Goal: Find specific page/section: Find specific page/section

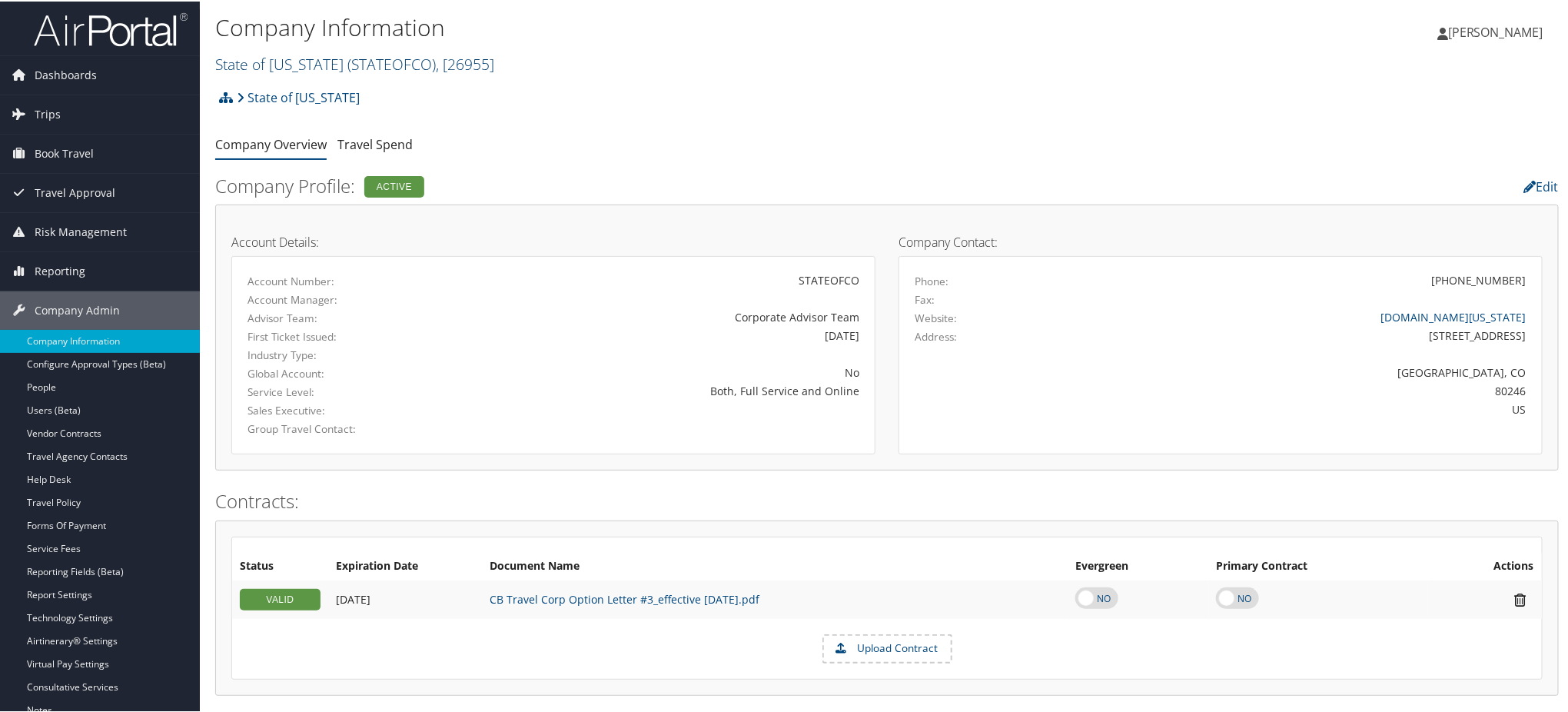
drag, startPoint x: 0, startPoint y: 0, endPoint x: 350, endPoint y: 63, distance: 355.6
click at [350, 63] on span "( STATEOFCO )" at bounding box center [391, 62] width 88 height 21
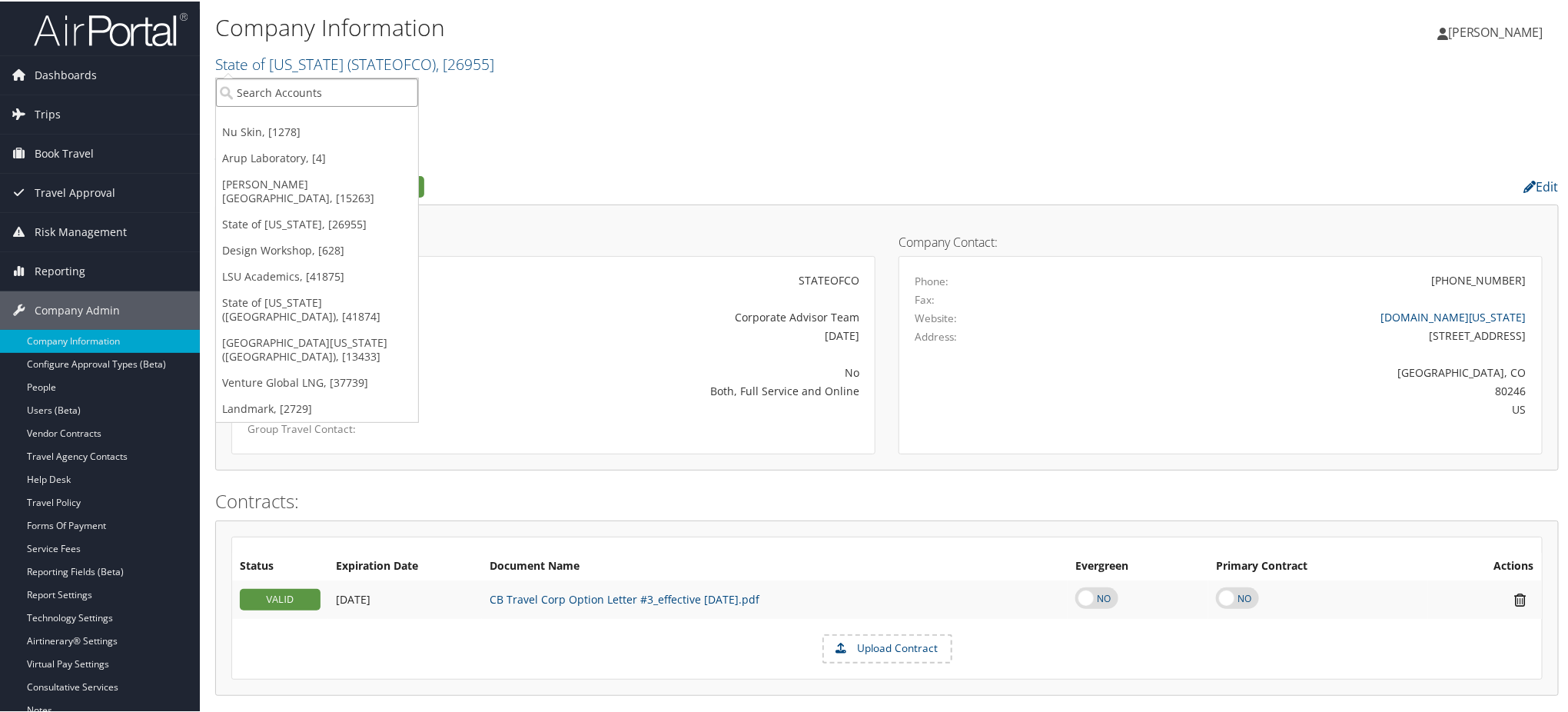
click at [335, 90] on input "search" at bounding box center [317, 91] width 202 height 28
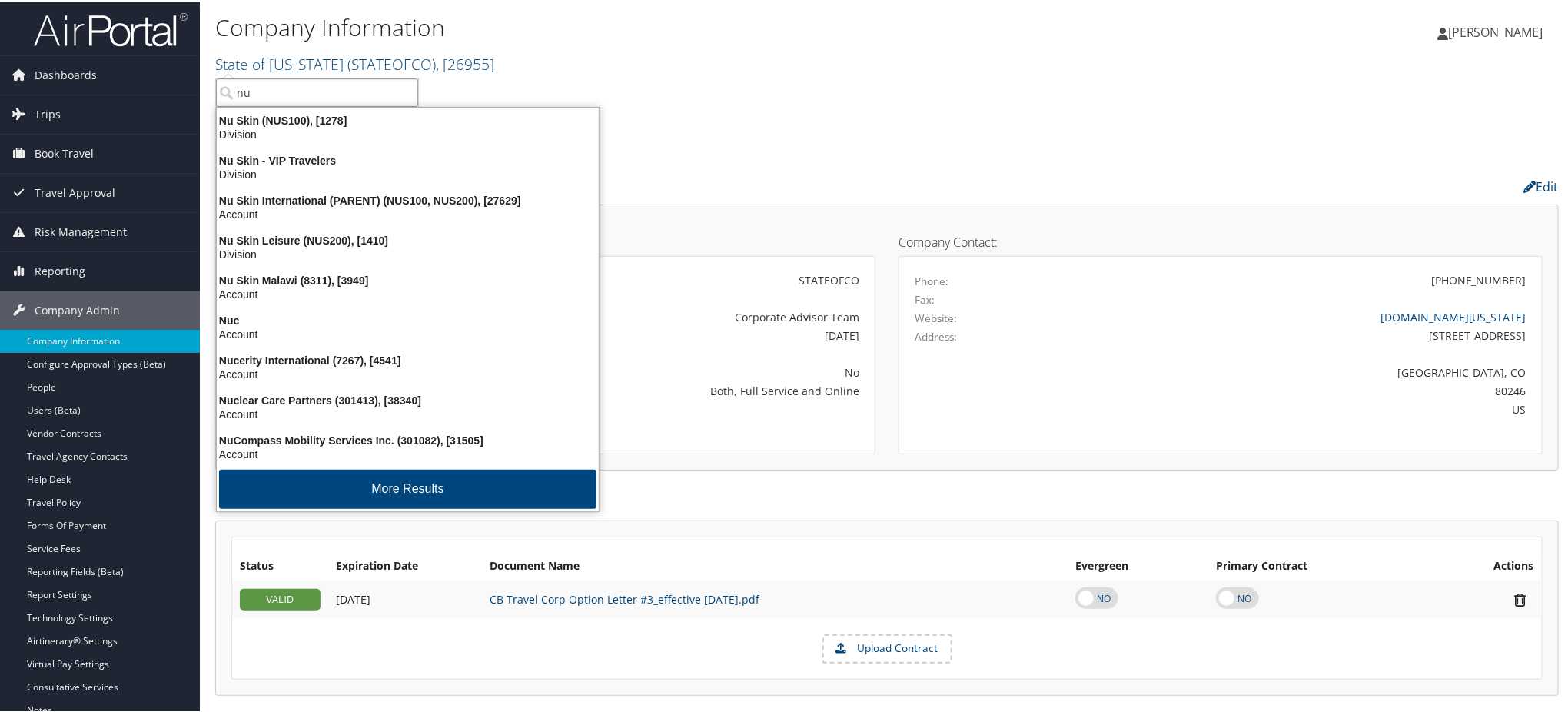
type input "nu s"
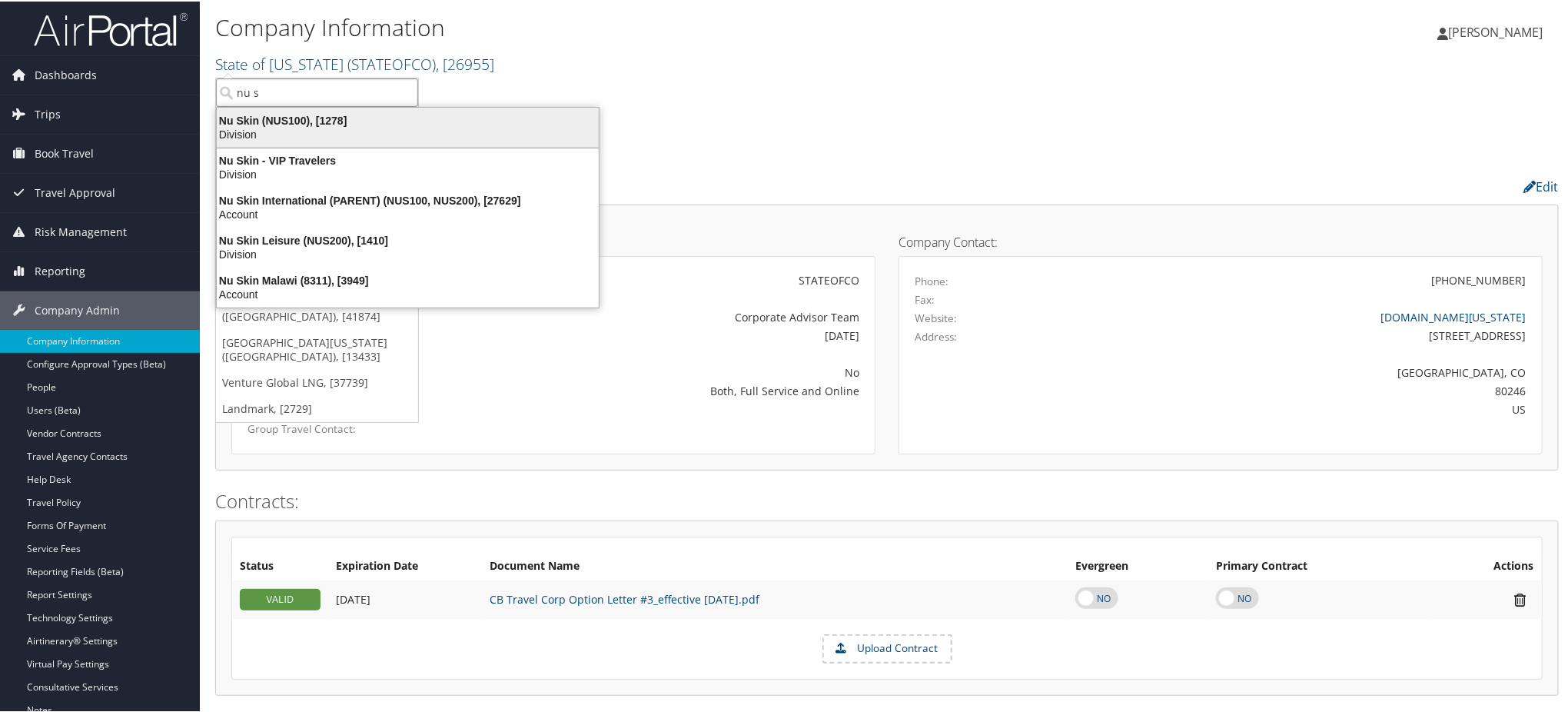
click at [303, 129] on div "Division" at bounding box center [407, 133] width 400 height 14
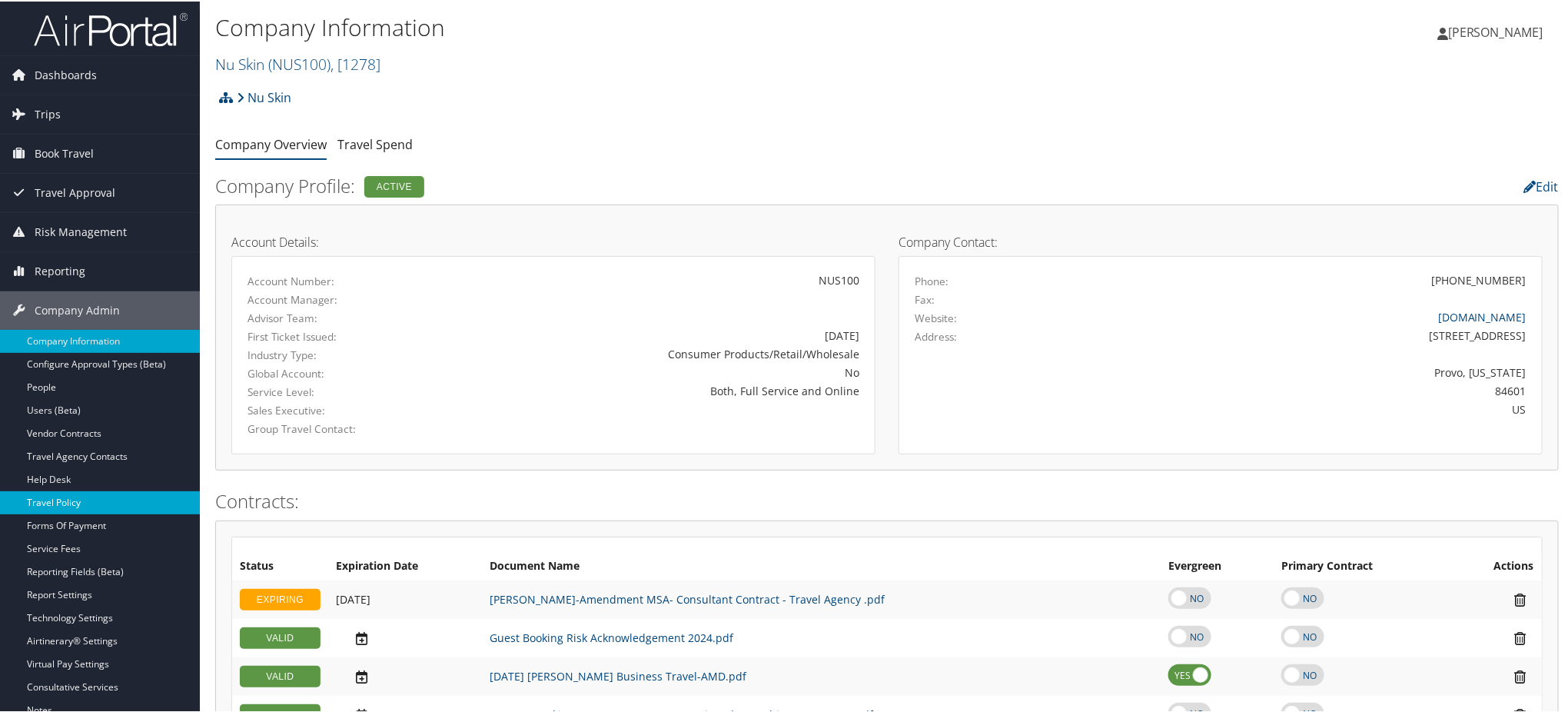
click at [88, 498] on link "Travel Policy" at bounding box center [100, 501] width 200 height 23
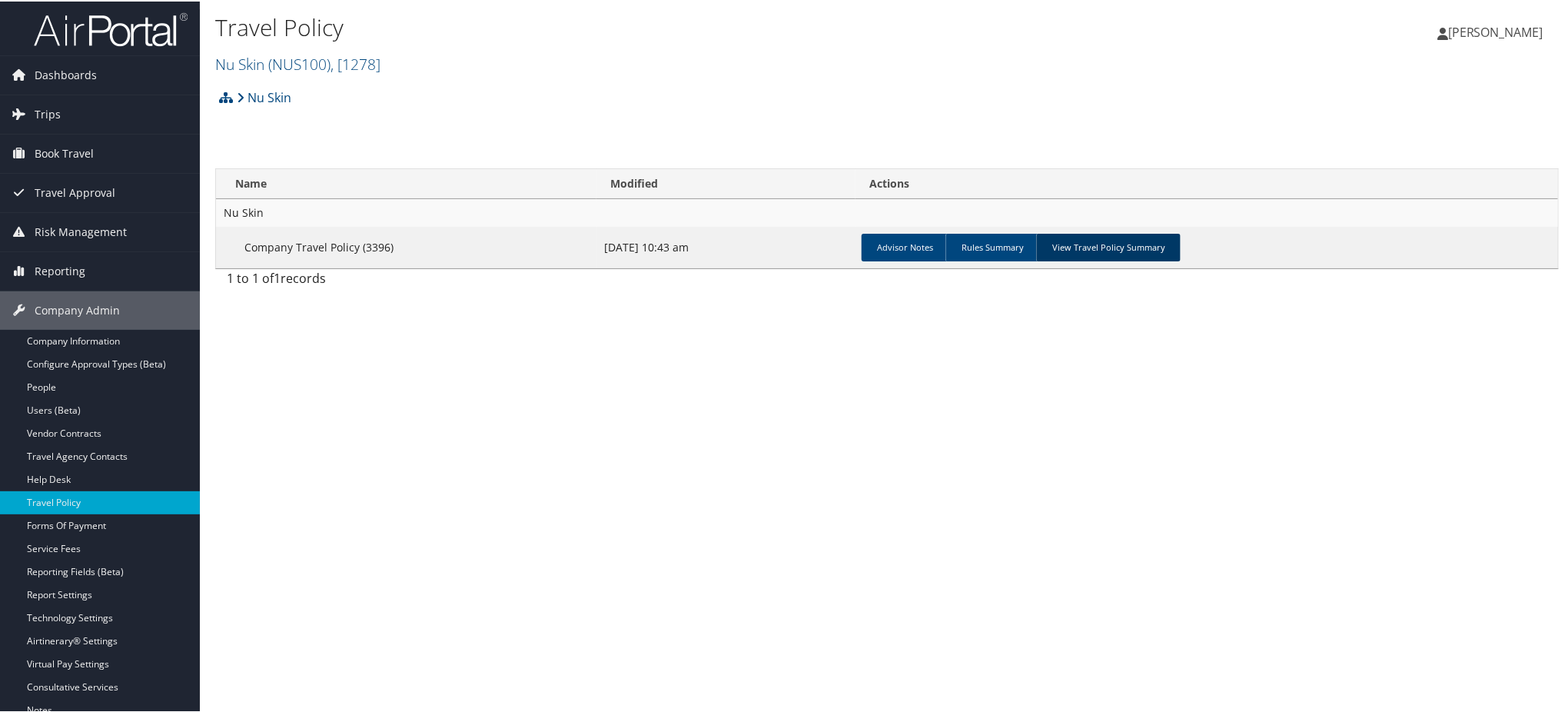
click at [1111, 247] on link "View Travel Policy Summary" at bounding box center [1108, 246] width 144 height 27
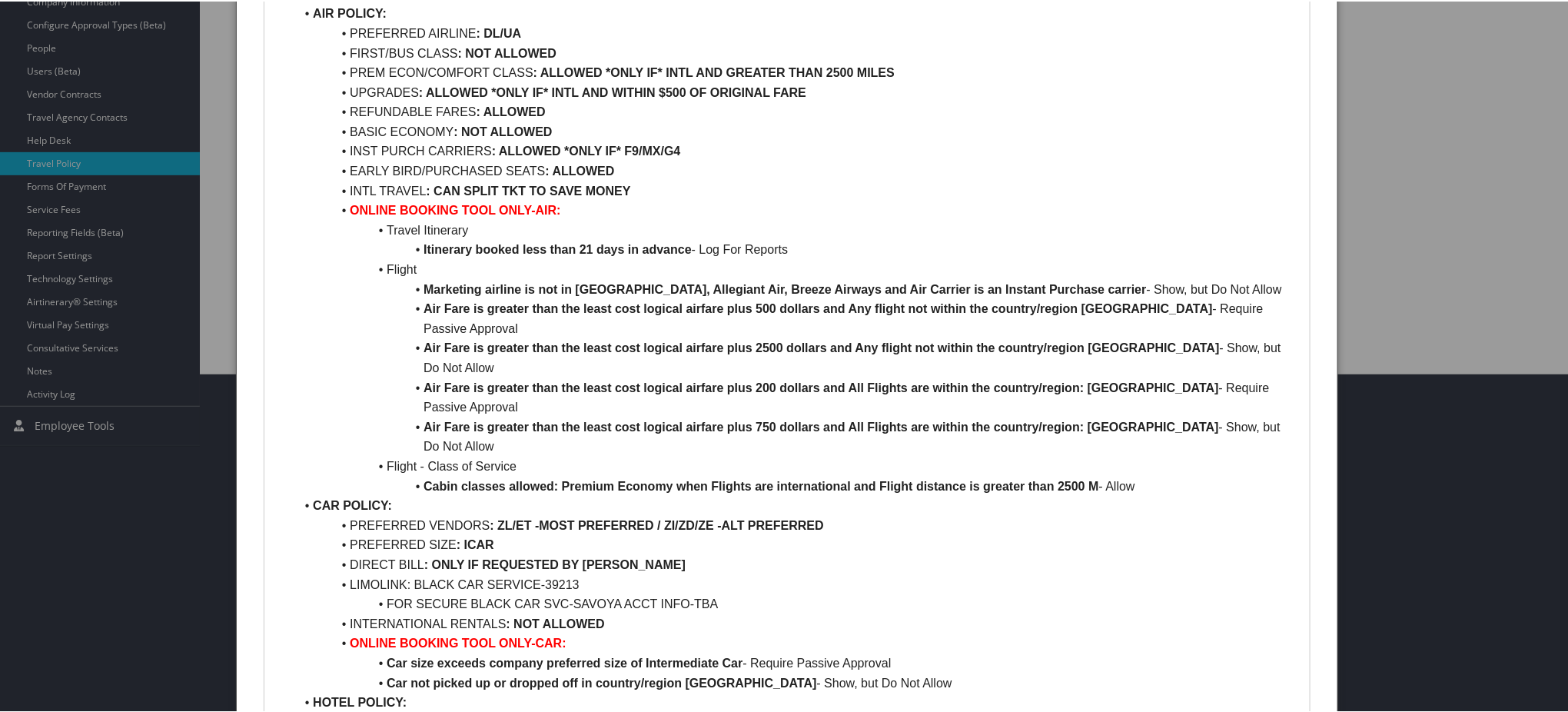
scroll to position [307, 0]
